Goal: Task Accomplishment & Management: Complete application form

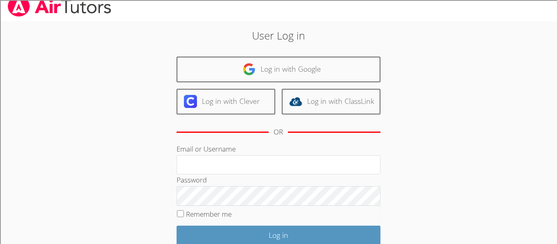
scroll to position [7, 0]
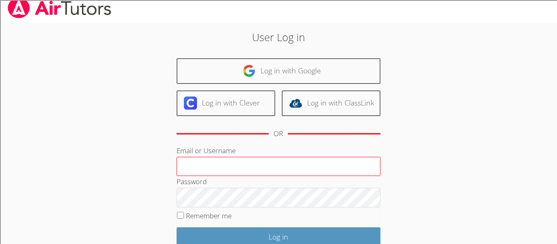
click at [323, 164] on input "Email or Username" at bounding box center [279, 167] width 204 height 20
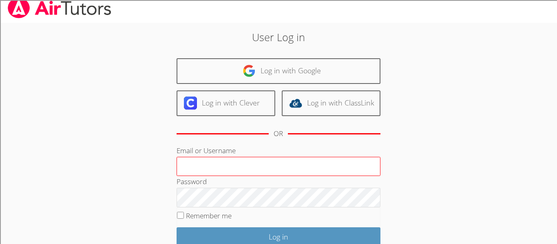
click at [323, 164] on input "Email or Username" at bounding box center [279, 167] width 204 height 20
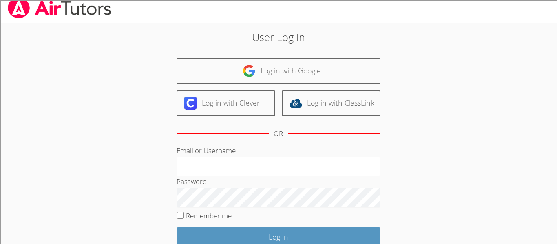
click at [323, 164] on input "Email or Username" at bounding box center [279, 167] width 204 height 20
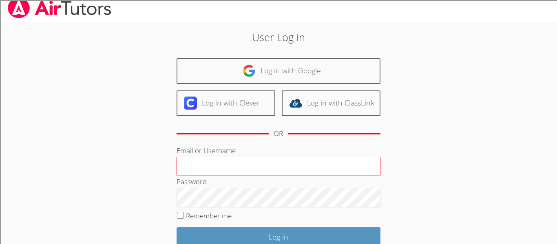
click at [323, 164] on input "Email or Username" at bounding box center [279, 167] width 204 height 20
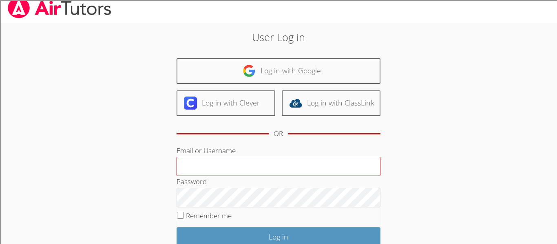
click at [323, 164] on input "Email or Username" at bounding box center [279, 167] width 204 height 20
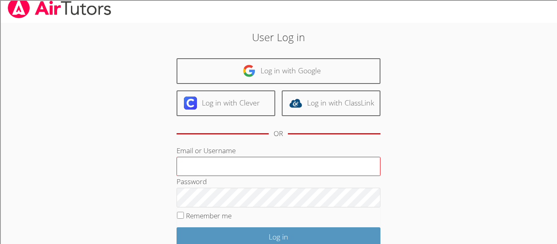
click at [323, 164] on input "Email or Username" at bounding box center [279, 167] width 204 height 20
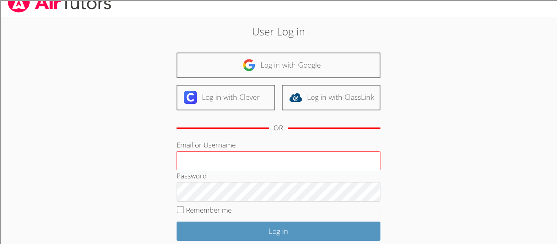
click at [323, 164] on input "Email or Username" at bounding box center [279, 161] width 204 height 20
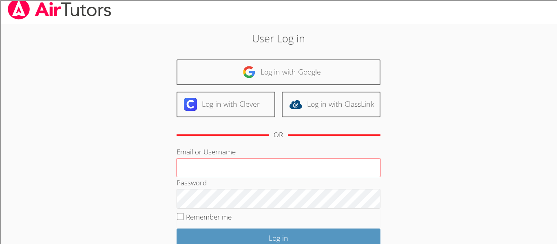
scroll to position [2, 0]
